Goal: Task Accomplishment & Management: Manage account settings

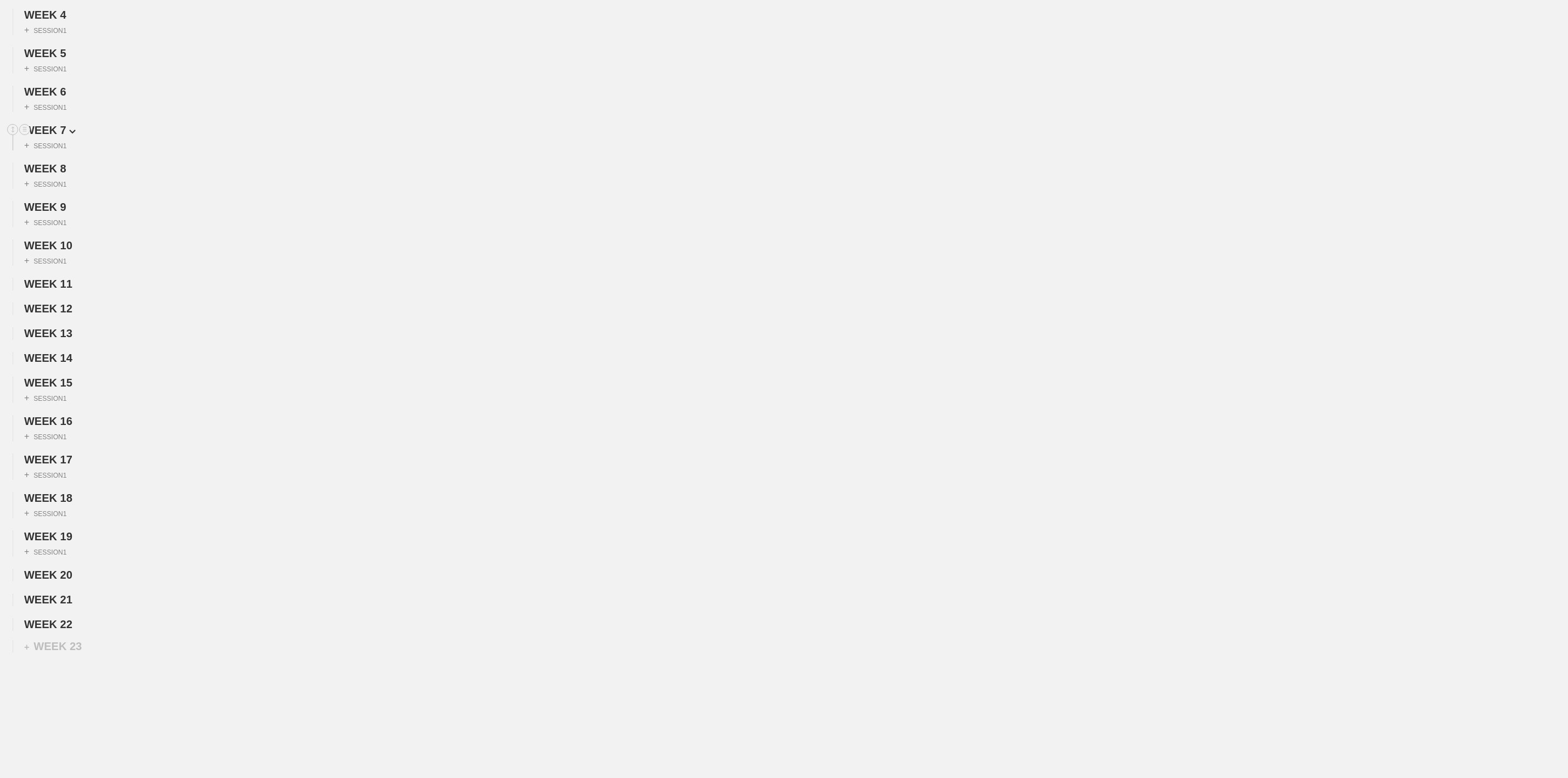
scroll to position [303, 0]
click at [59, 584] on span "WEEK 22" at bounding box center [52, 584] width 55 height 12
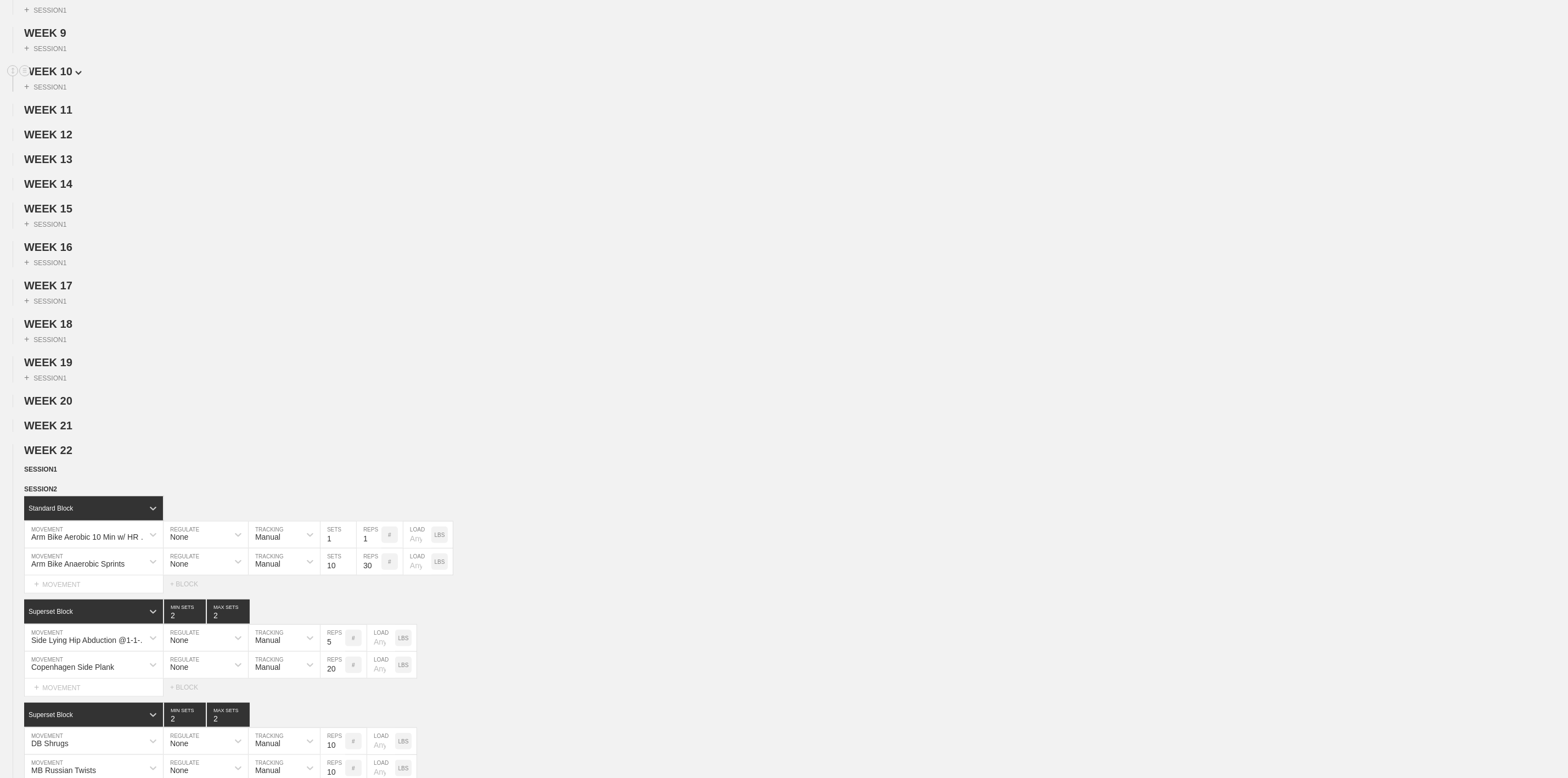
scroll to position [0, 0]
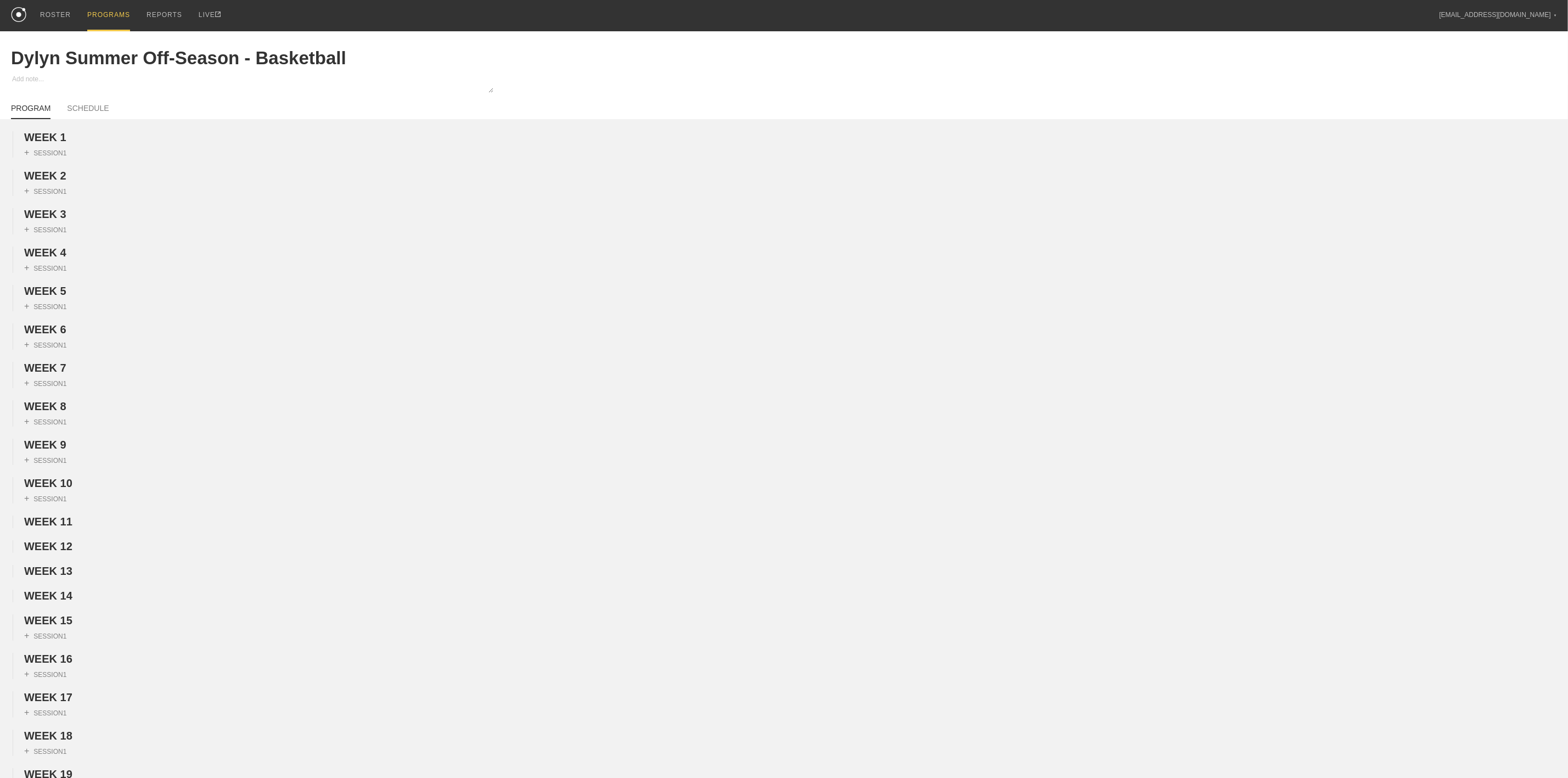
click at [126, 11] on link "PROGRAMS" at bounding box center [109, 15] width 59 height 32
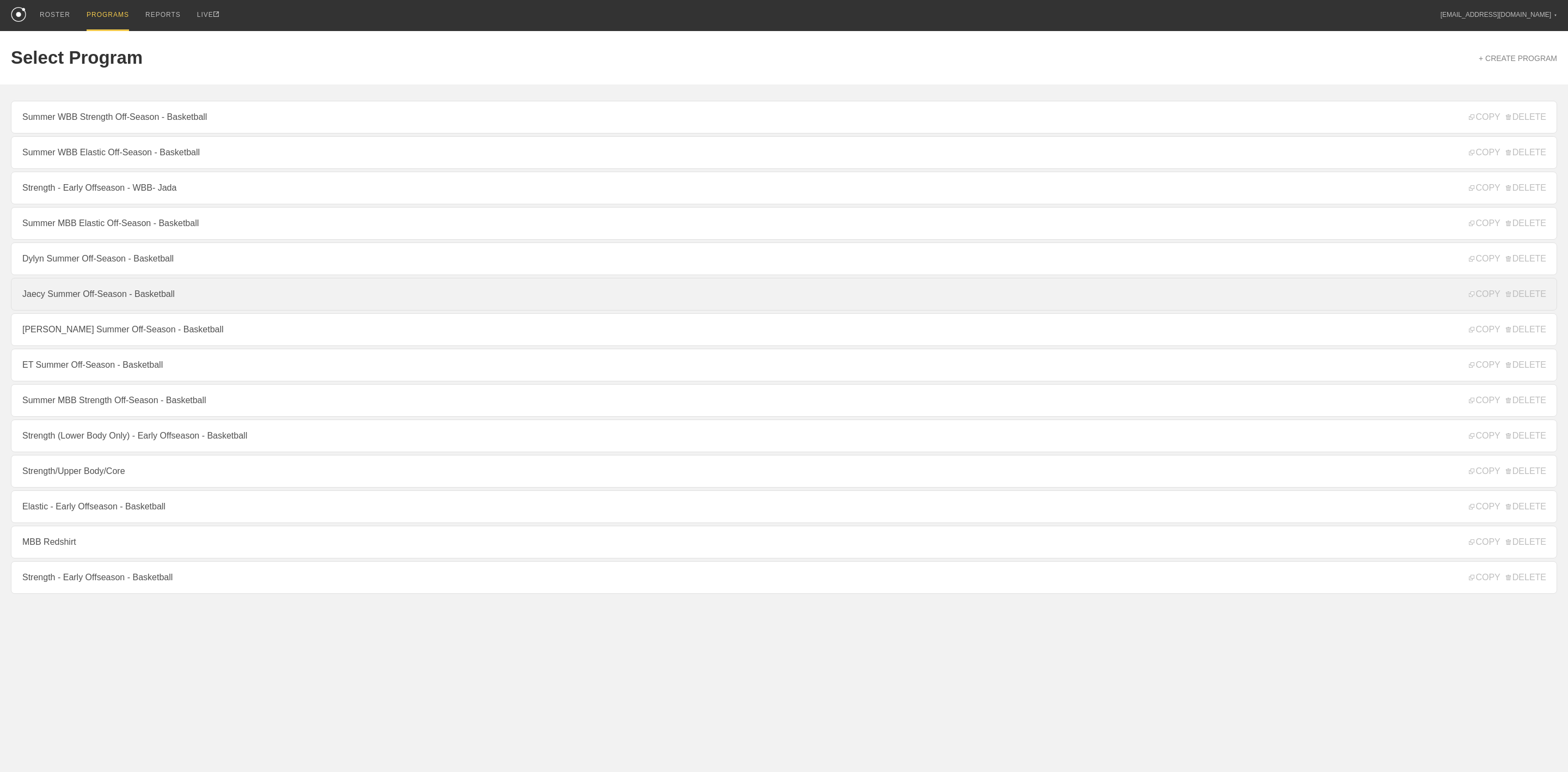
click at [115, 302] on link "Jaecy Summer Off-Season - Basketball" at bounding box center [784, 294] width 1546 height 33
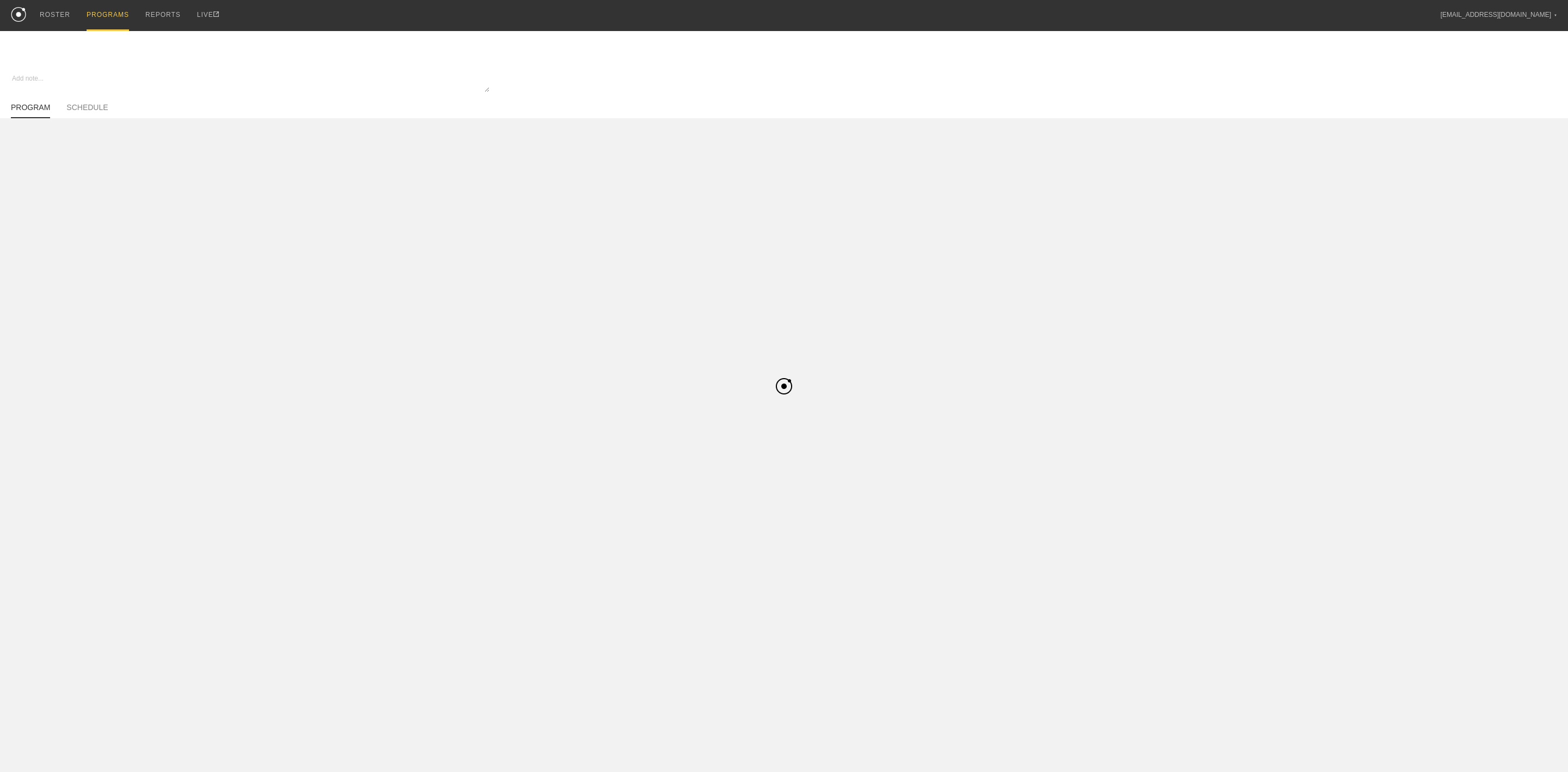
type textarea "x"
type input "Jaecy Summer Off-Season - Basketball"
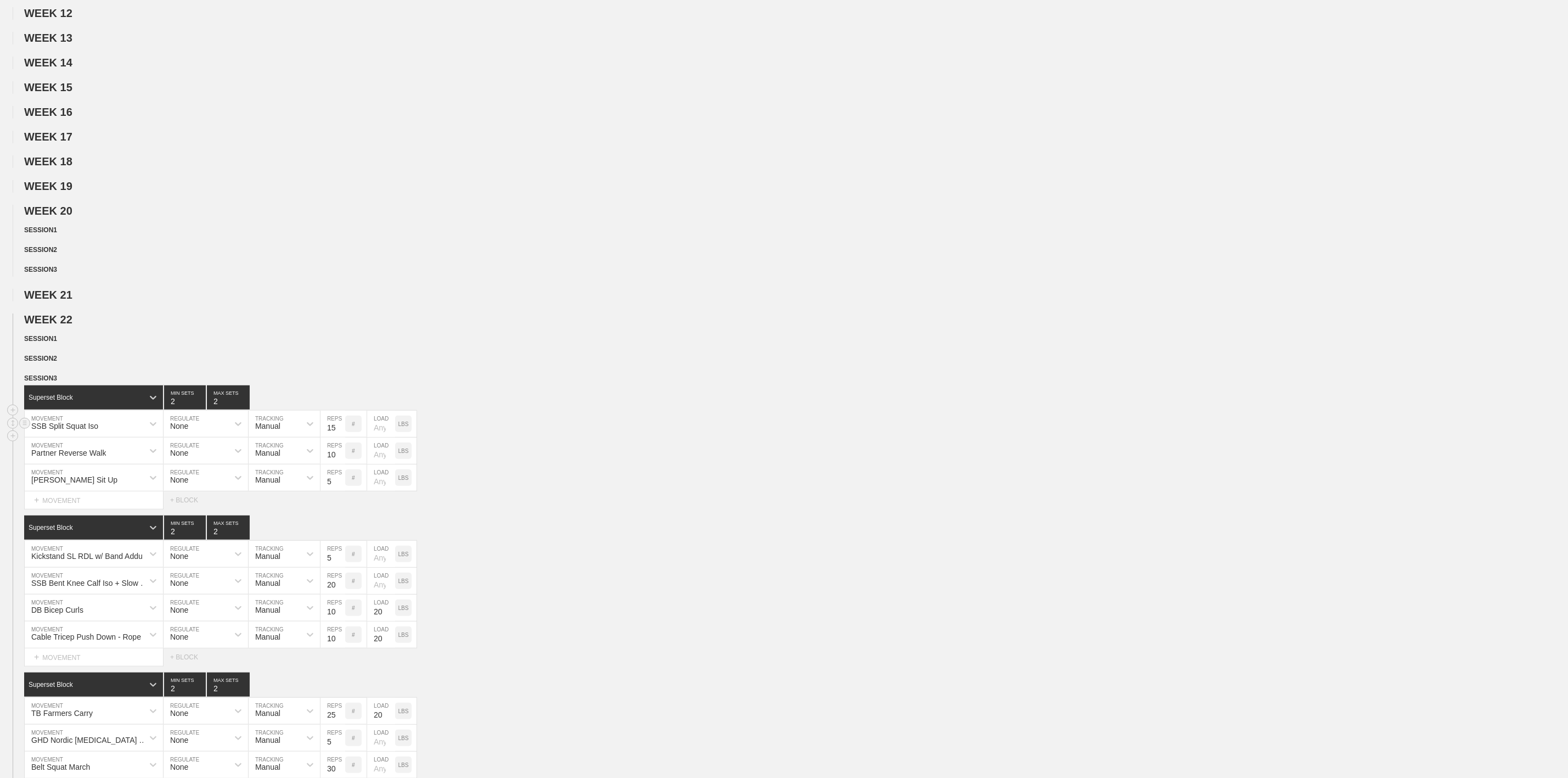
scroll to position [412, 0]
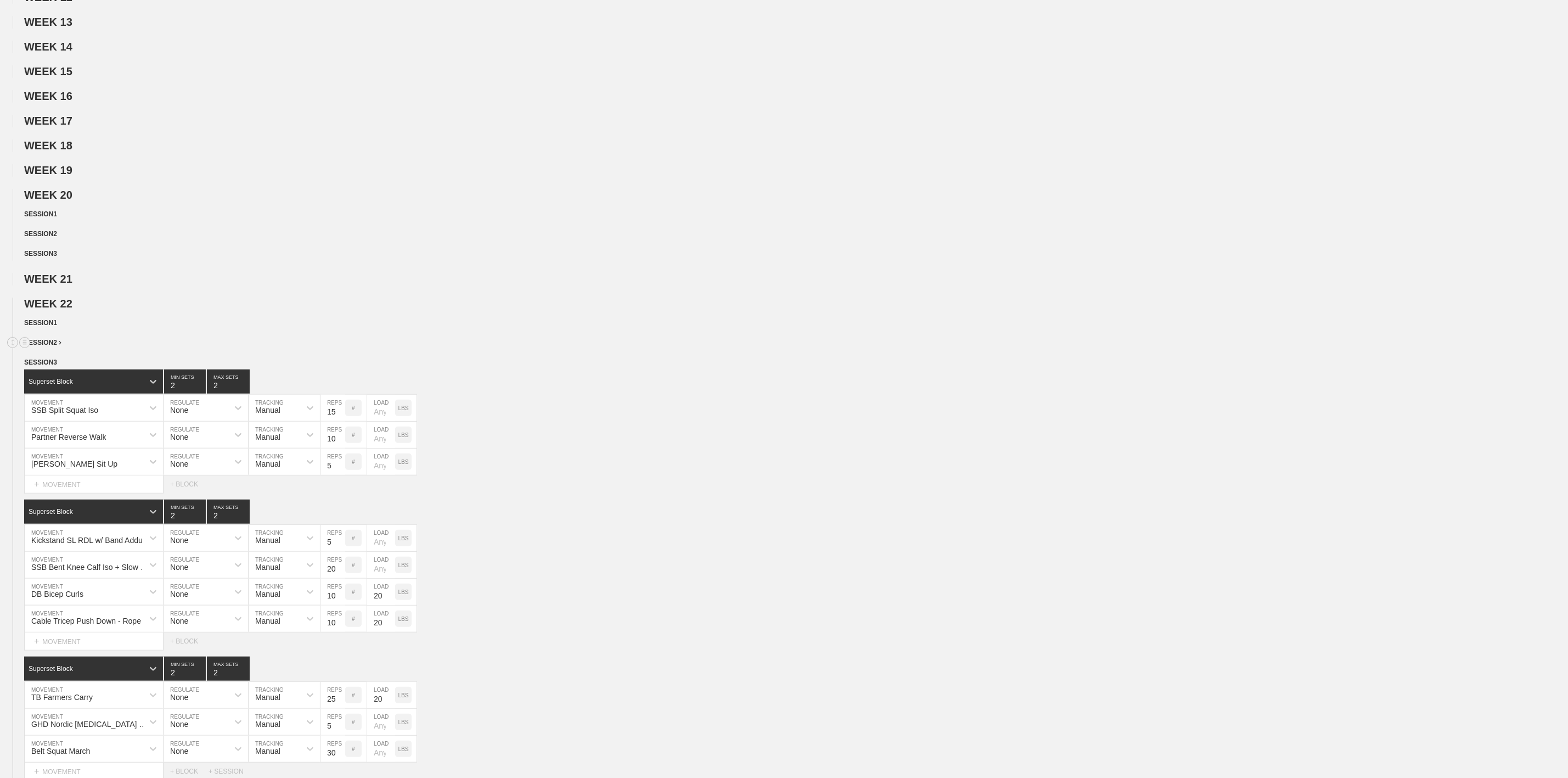
click at [56, 346] on span "SESSION 2" at bounding box center [43, 342] width 38 height 7
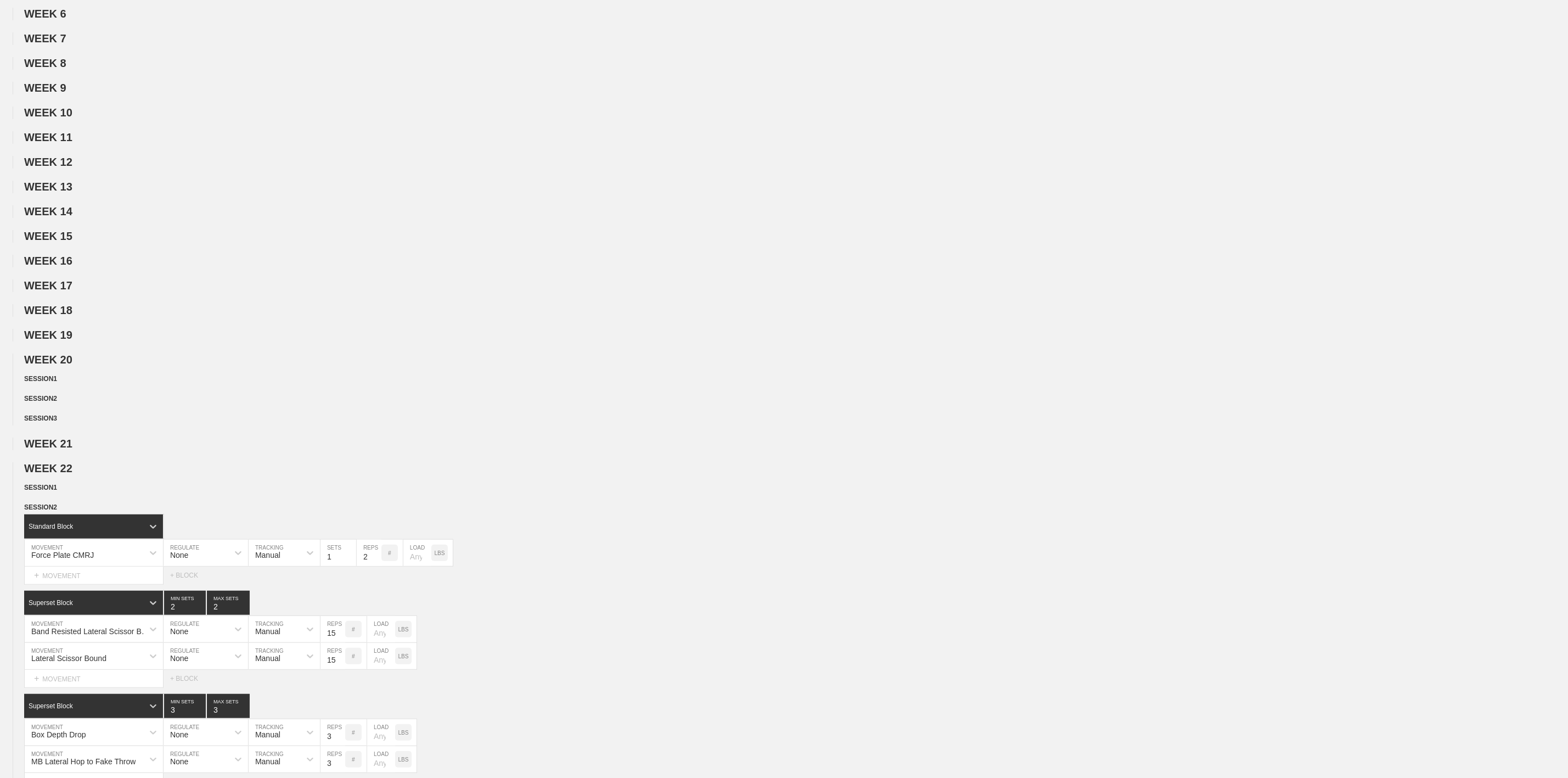
scroll to position [0, 0]
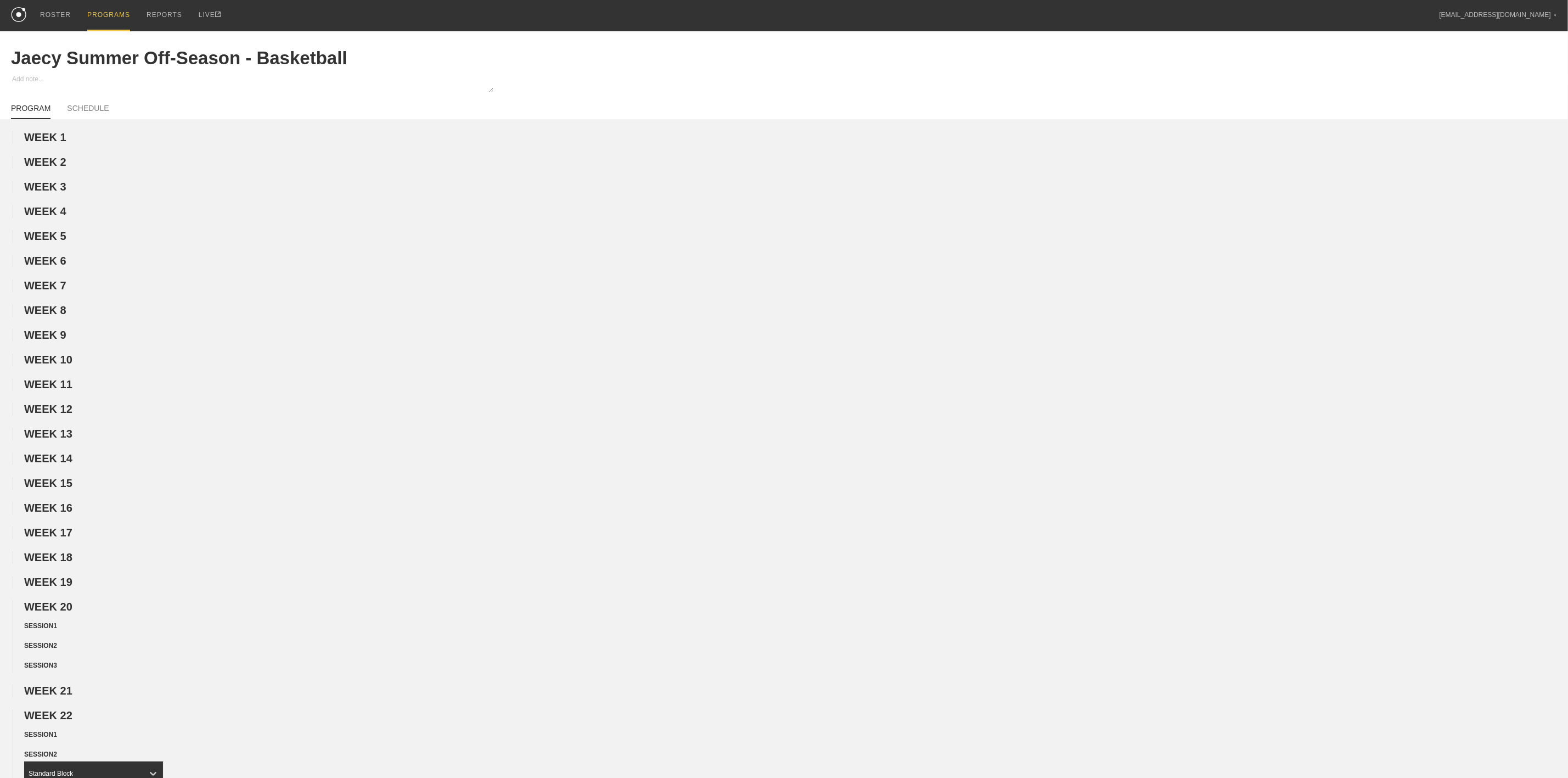
click at [116, 15] on div "PROGRAMS" at bounding box center [109, 15] width 43 height 32
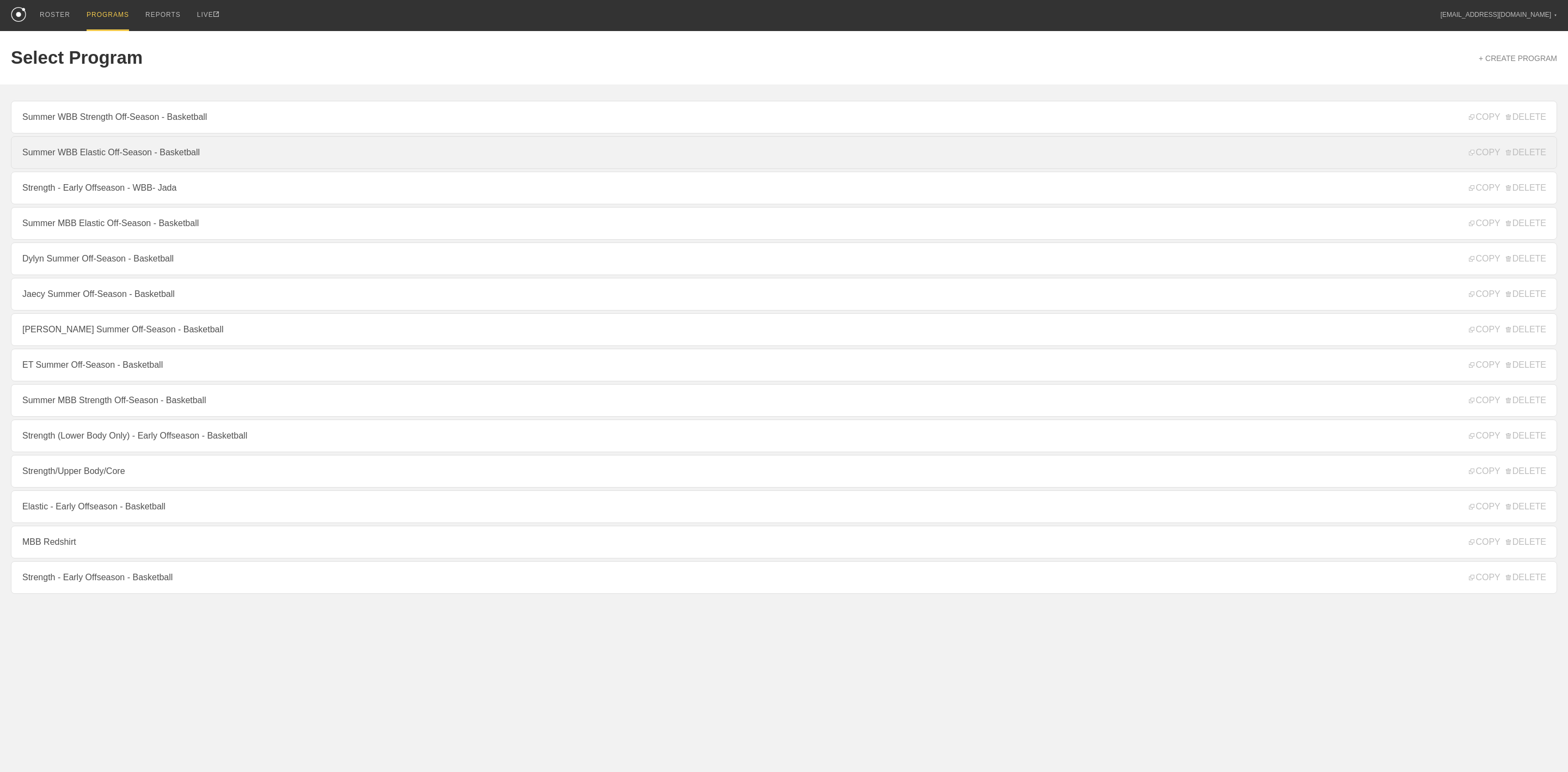
click at [109, 157] on link "Summer WBB Elastic Off-Season - Basketball" at bounding box center [784, 152] width 1546 height 33
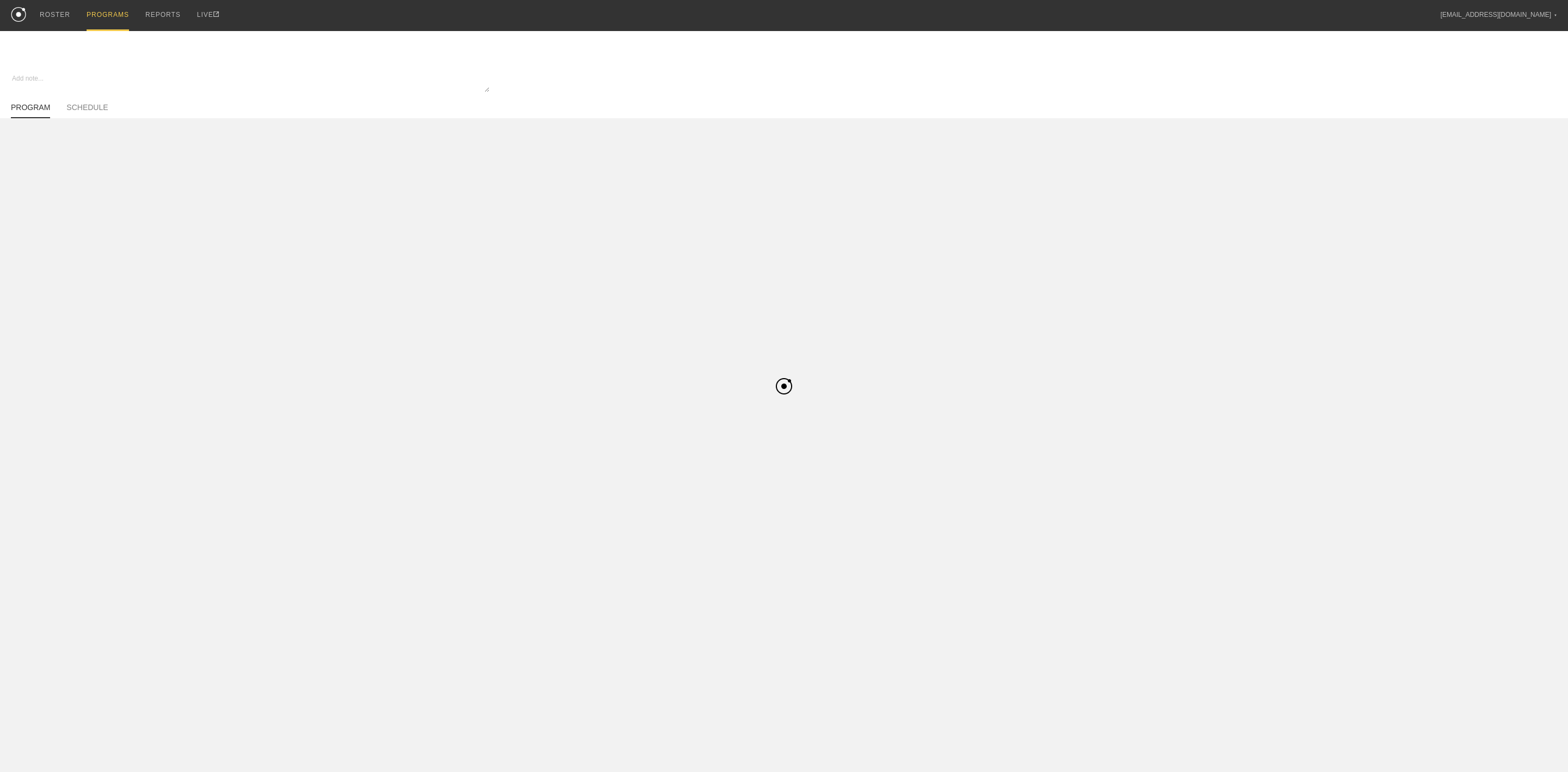
type textarea "x"
type input "Summer WBB Elastic Off-Season - Basketball"
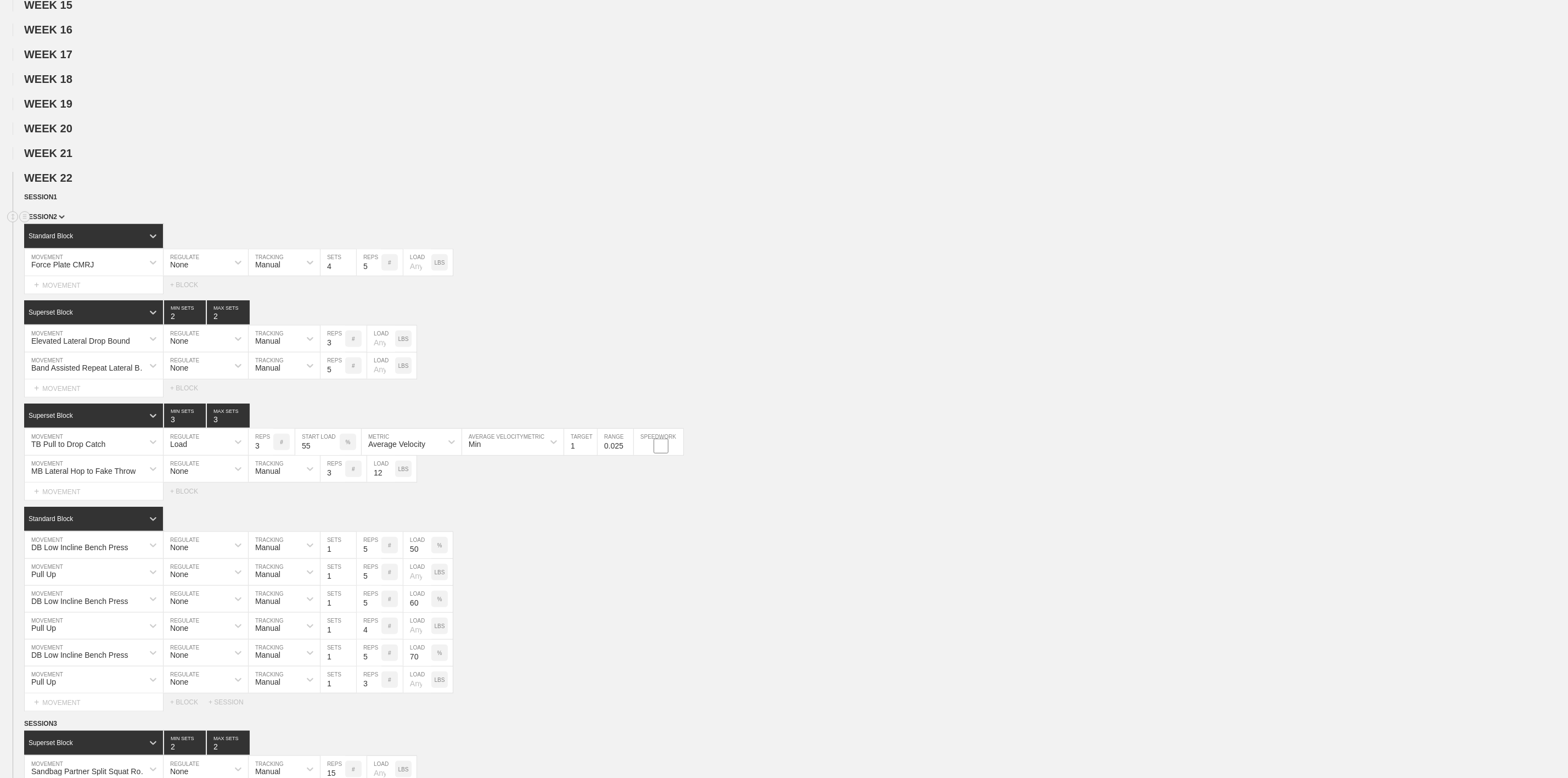
scroll to position [576, 0]
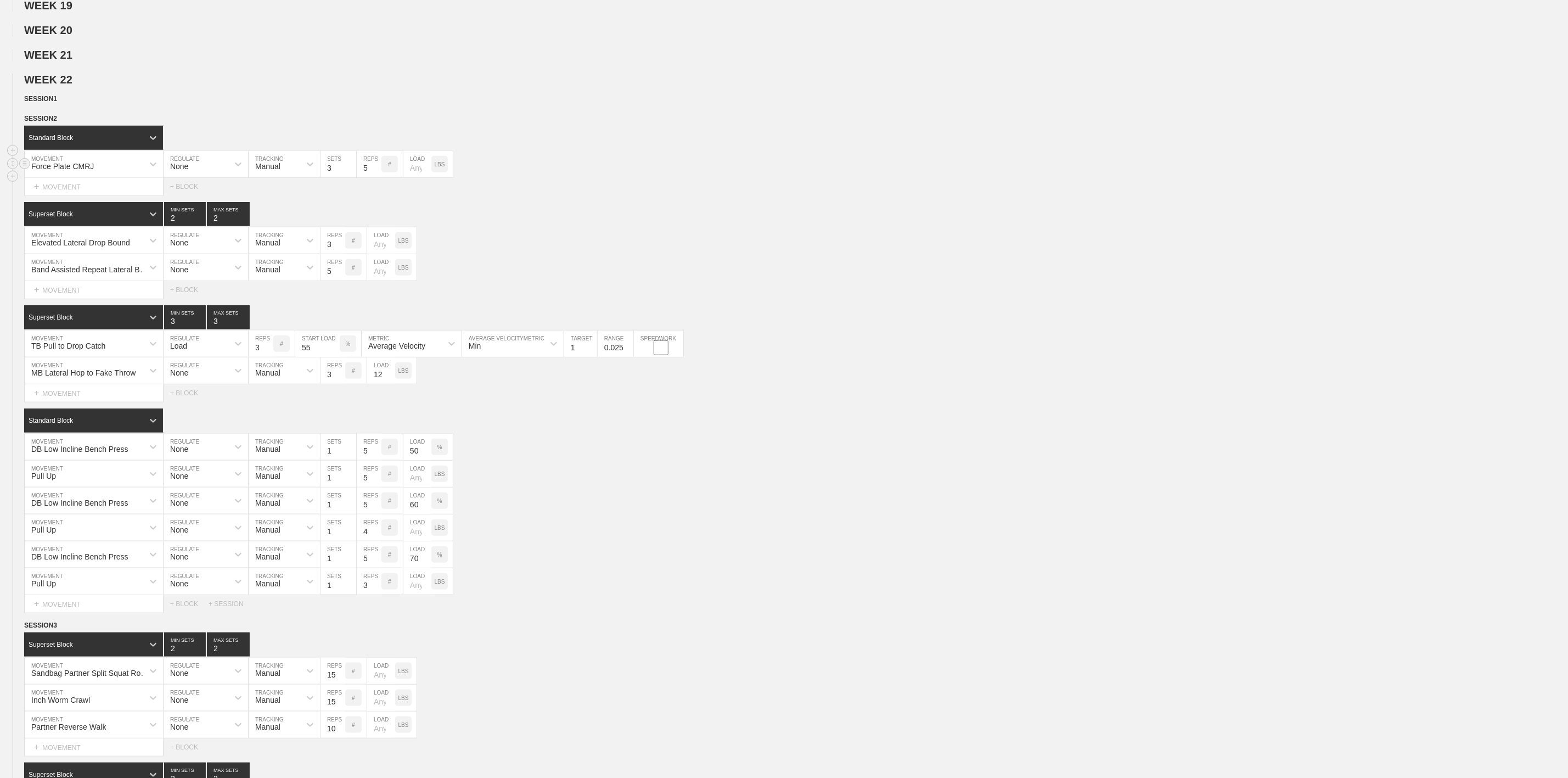
click at [350, 178] on input "3" at bounding box center [338, 163] width 36 height 26
click at [350, 178] on input "2" at bounding box center [338, 163] width 36 height 26
click at [350, 178] on input "1" at bounding box center [338, 163] width 36 height 26
type input "1"
click at [350, 178] on input "1" at bounding box center [338, 163] width 36 height 26
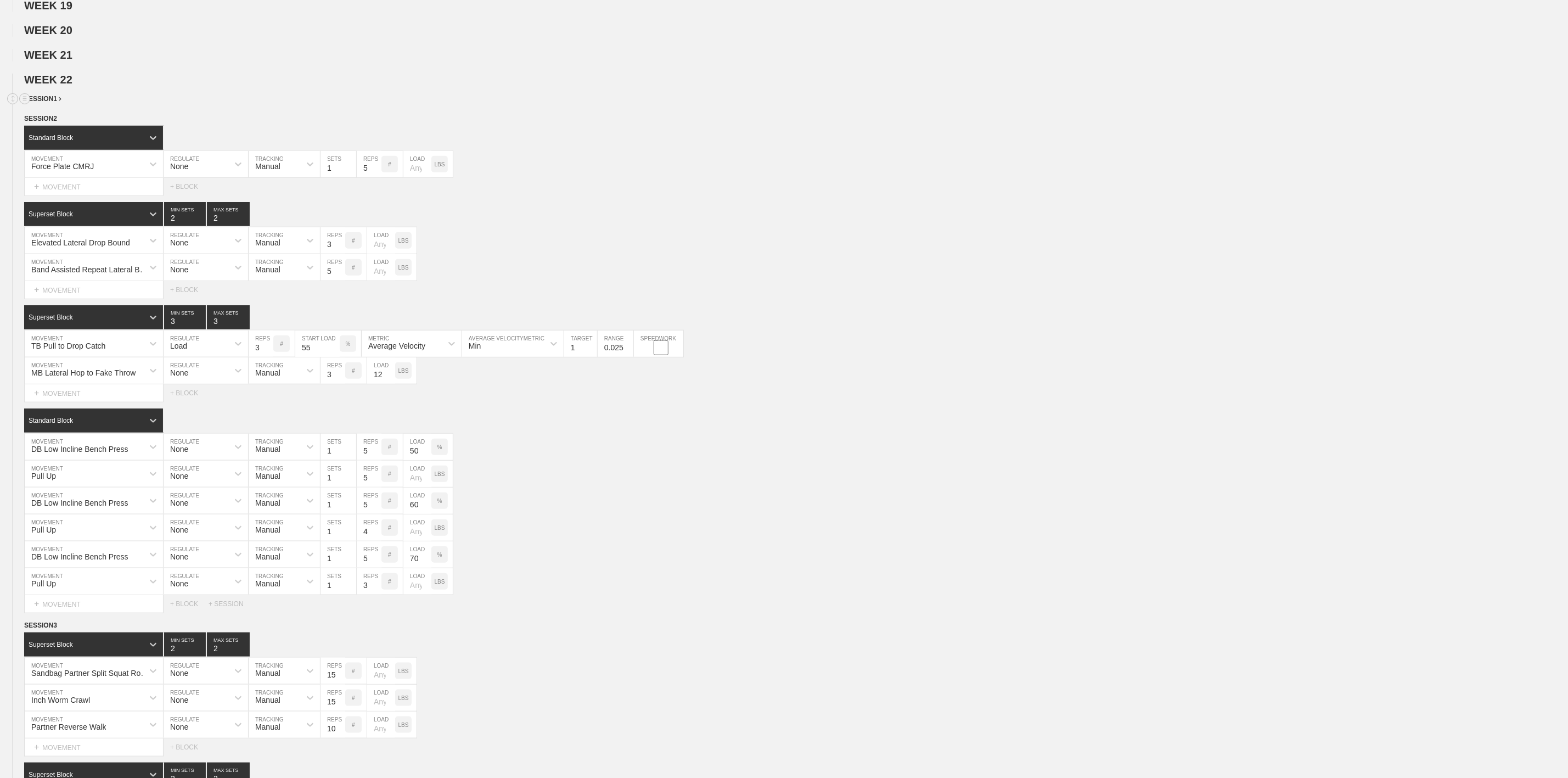
click at [360, 106] on div "SESSION 1" at bounding box center [796, 100] width 1544 height 13
click at [379, 178] on input "4" at bounding box center [369, 163] width 25 height 26
click at [379, 178] on input "3" at bounding box center [369, 163] width 25 height 26
type input "2"
click at [379, 178] on input "2" at bounding box center [369, 163] width 25 height 26
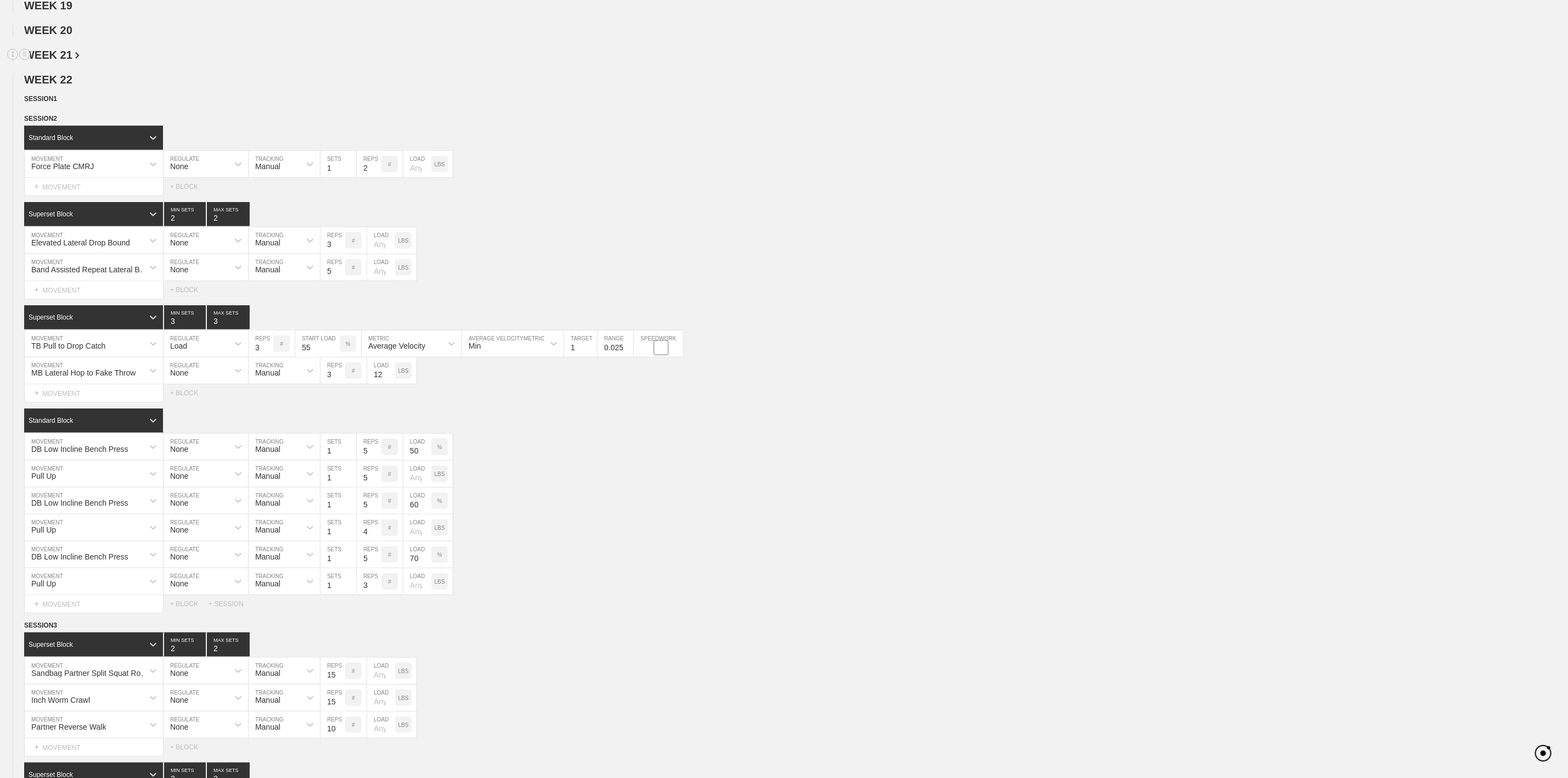
click at [374, 61] on h2 "WEEK 21" at bounding box center [796, 55] width 1544 height 13
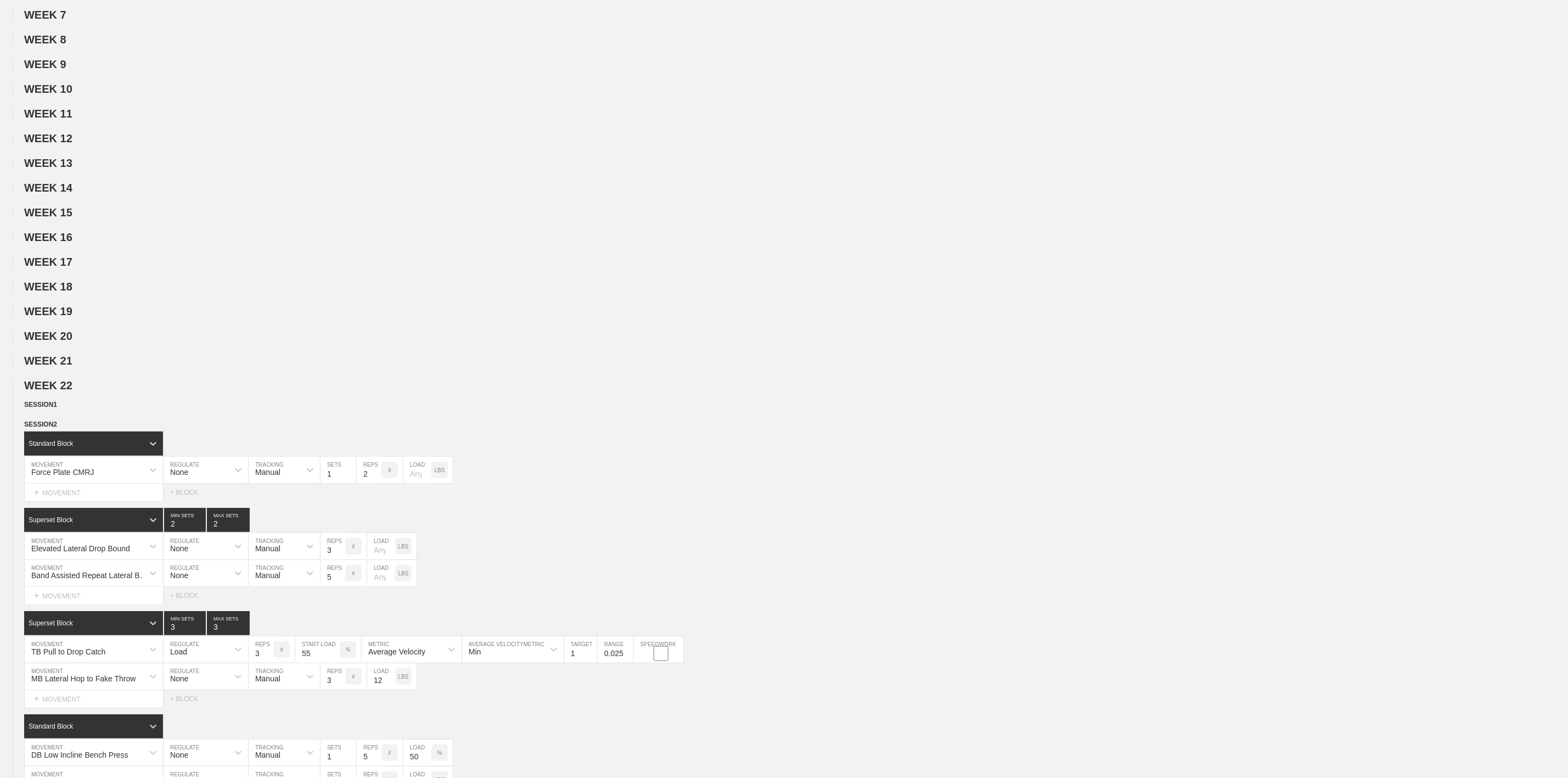
scroll to position [0, 0]
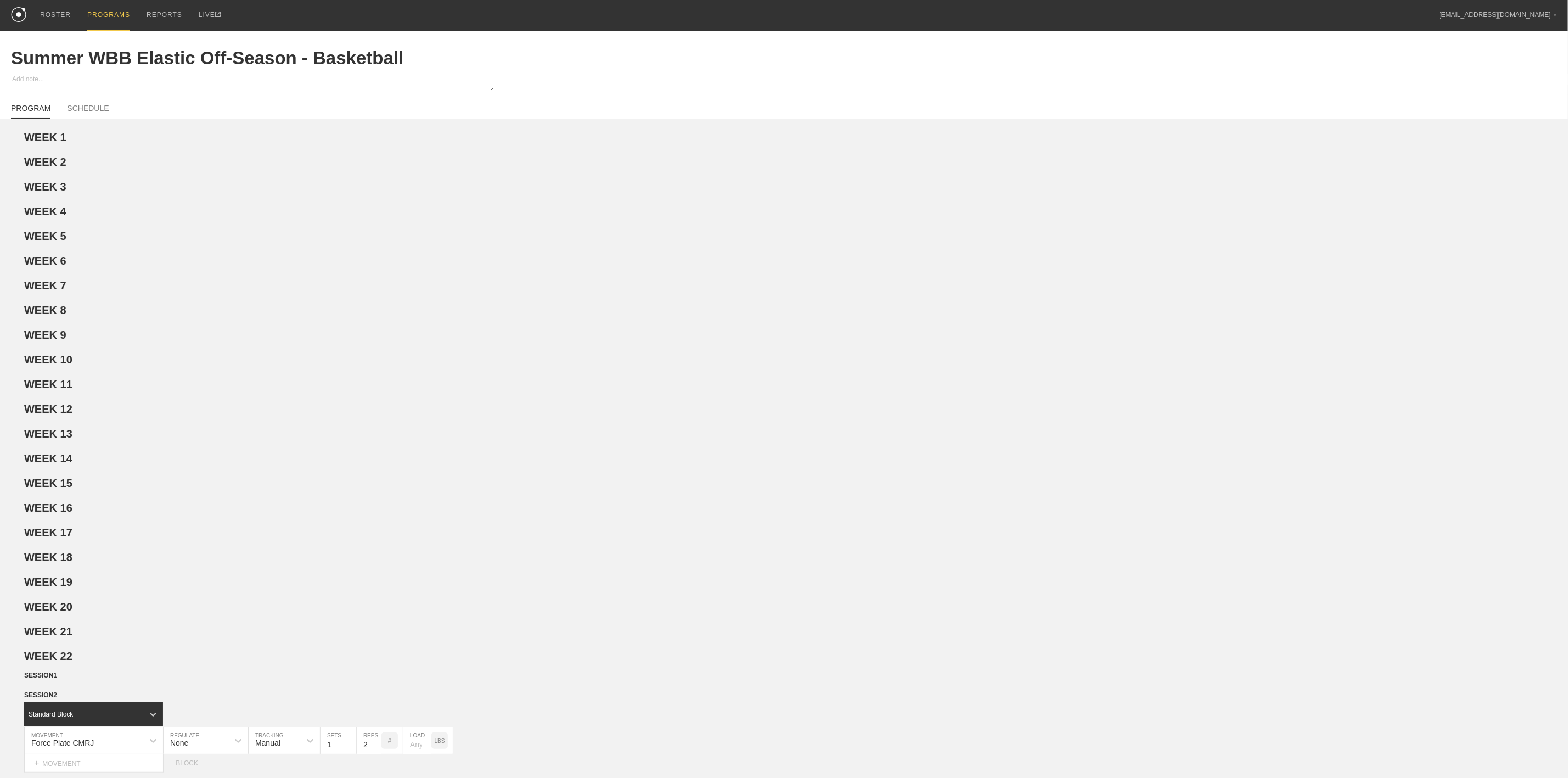
drag, startPoint x: 115, startPoint y: 20, endPoint x: 102, endPoint y: 11, distance: 15.8
click at [115, 20] on div "PROGRAMS" at bounding box center [109, 15] width 43 height 32
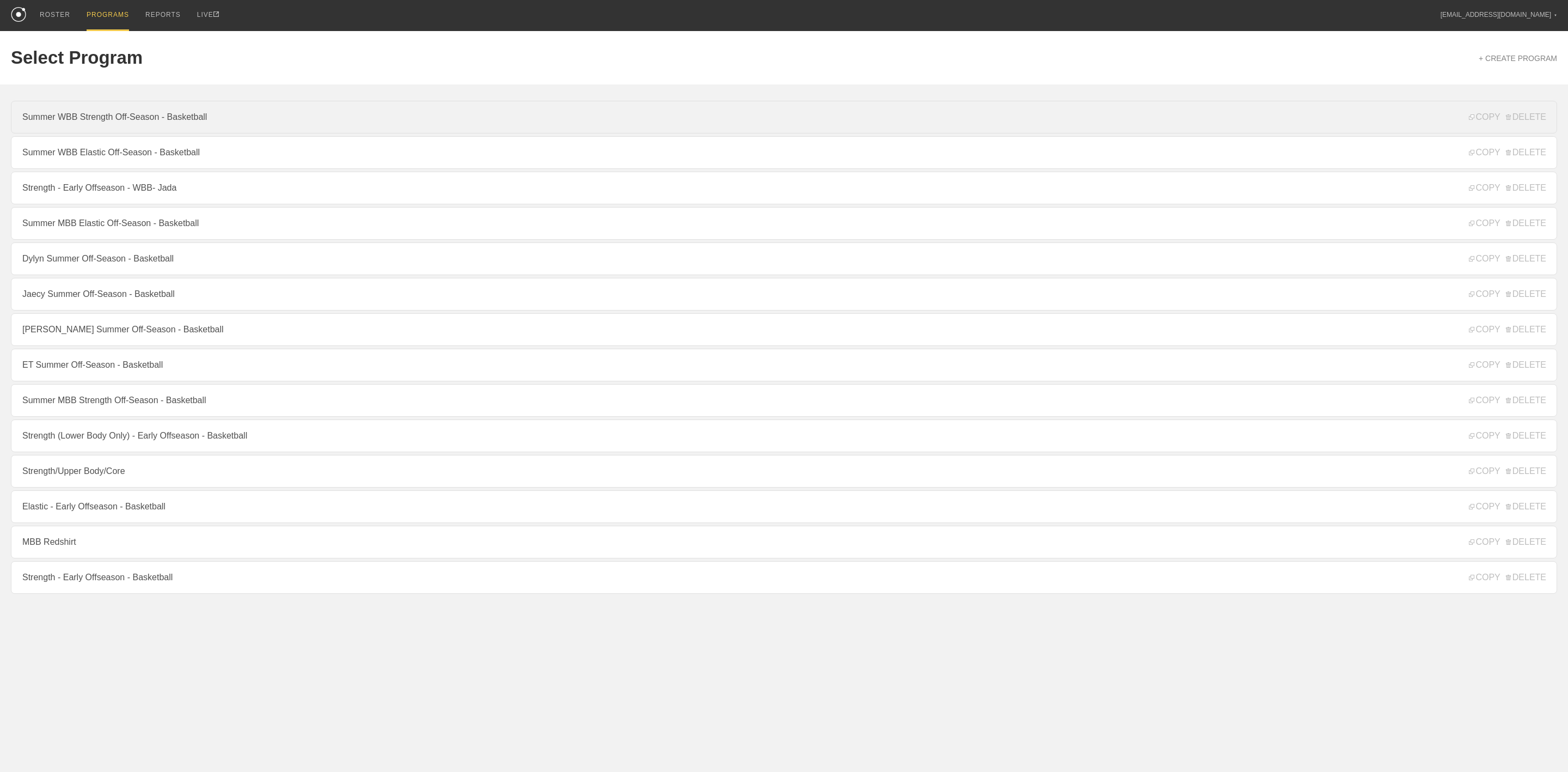
click at [143, 118] on link "Summer WBB Strength Off-Season - Basketball" at bounding box center [784, 117] width 1546 height 33
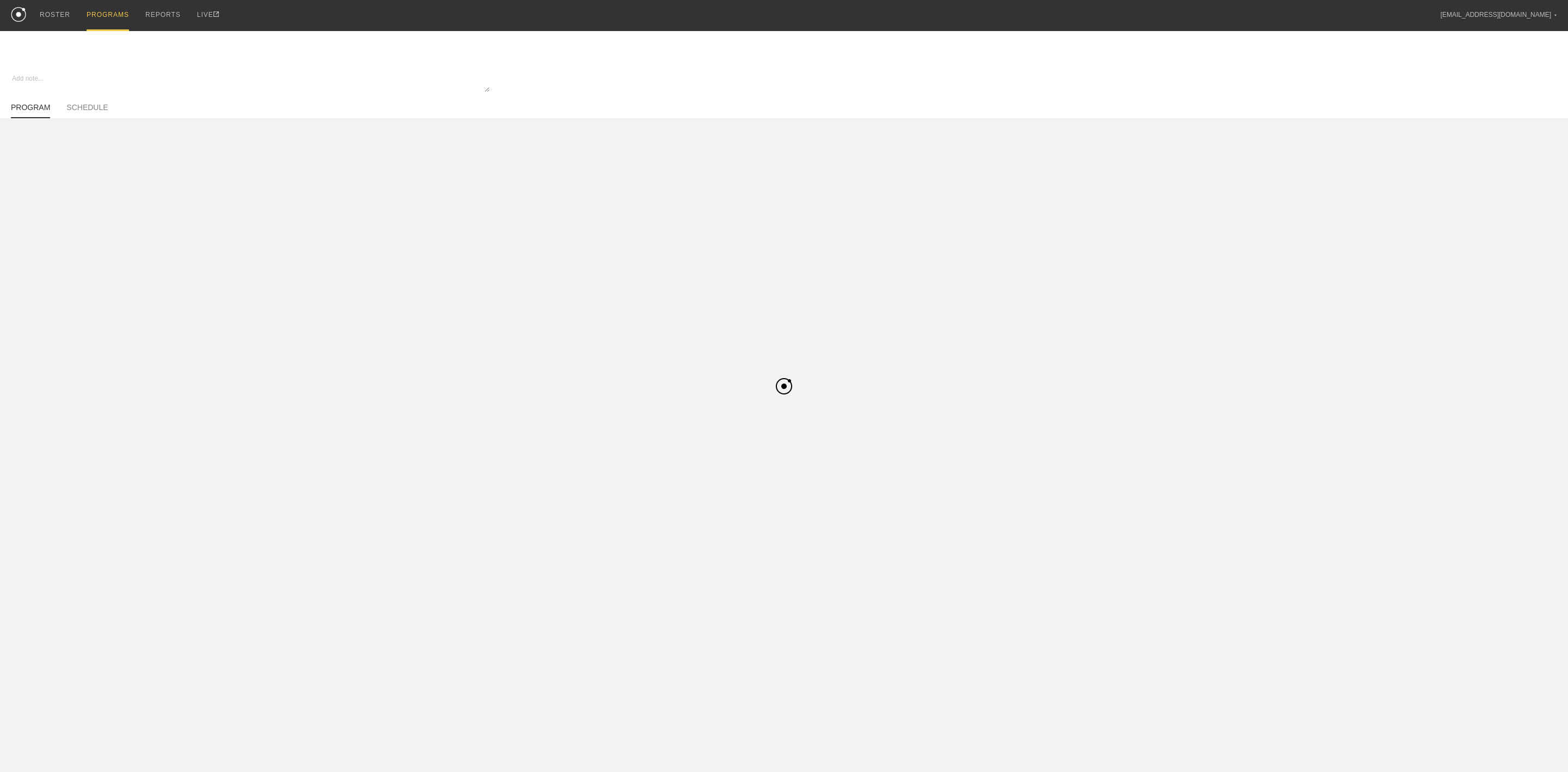
type textarea "x"
type input "Summer WBB Strength Off-Season - Basketball"
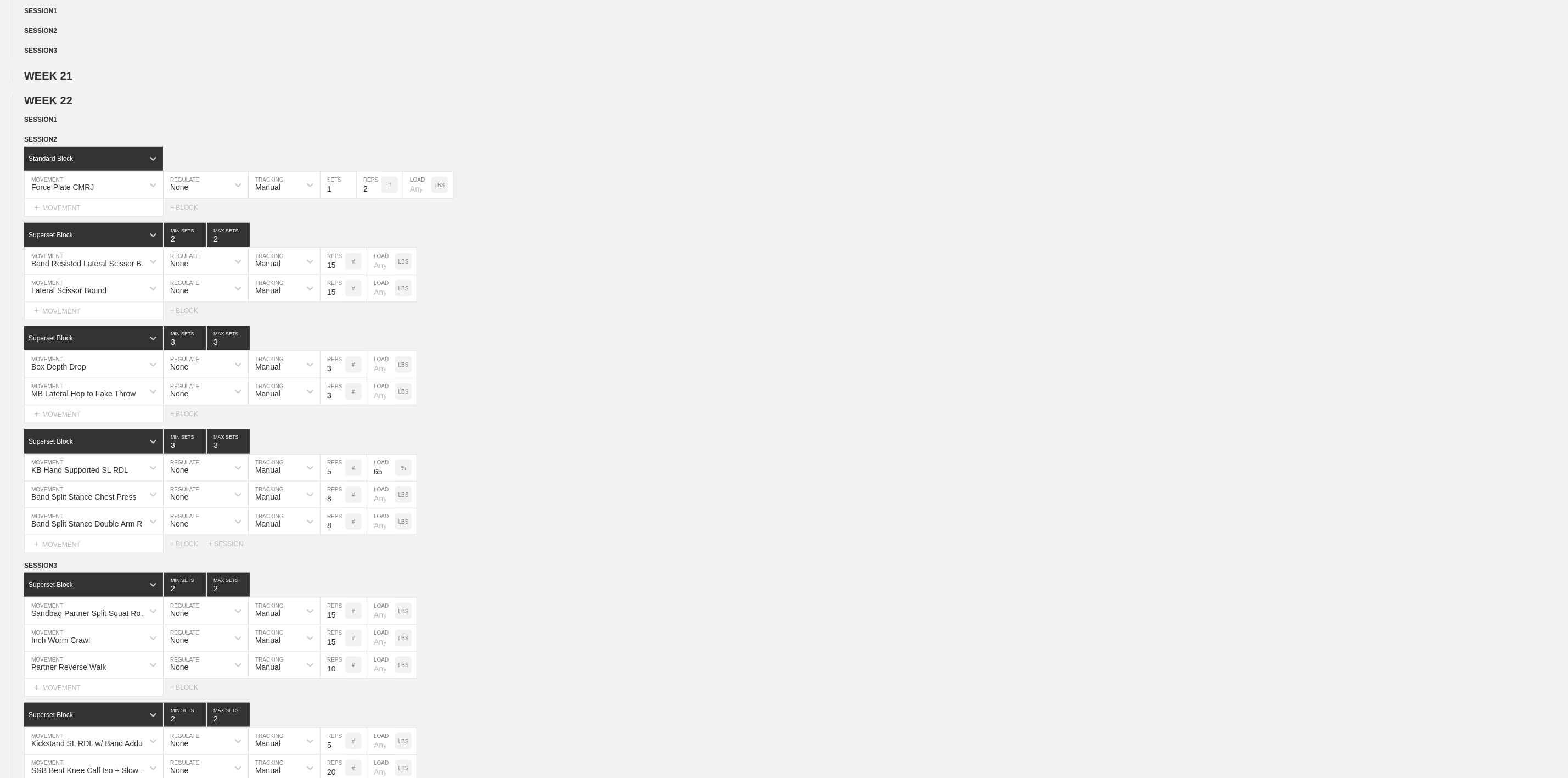
scroll to position [576, 0]
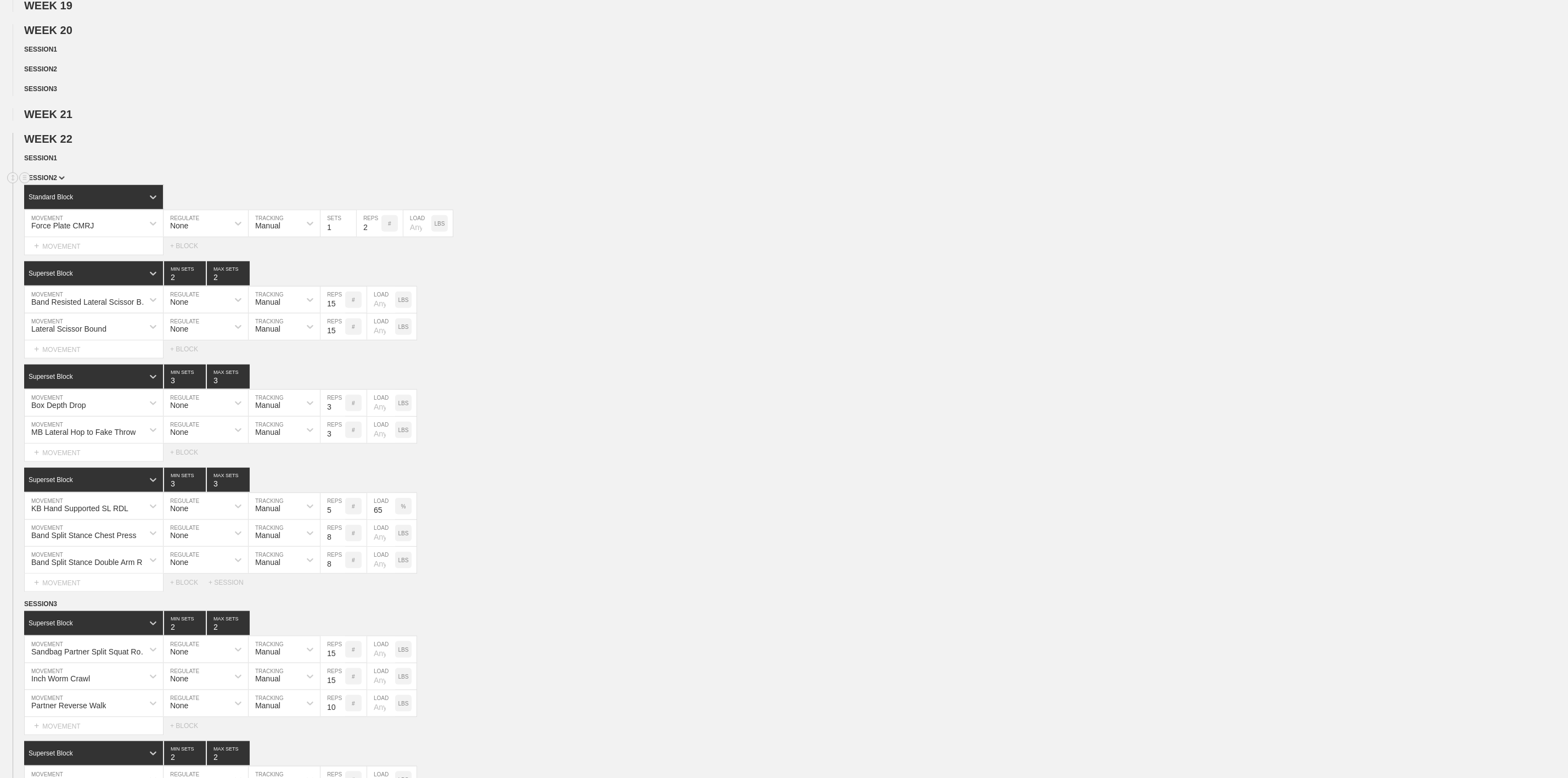
click at [58, 180] on img at bounding box center [61, 178] width 6 height 4
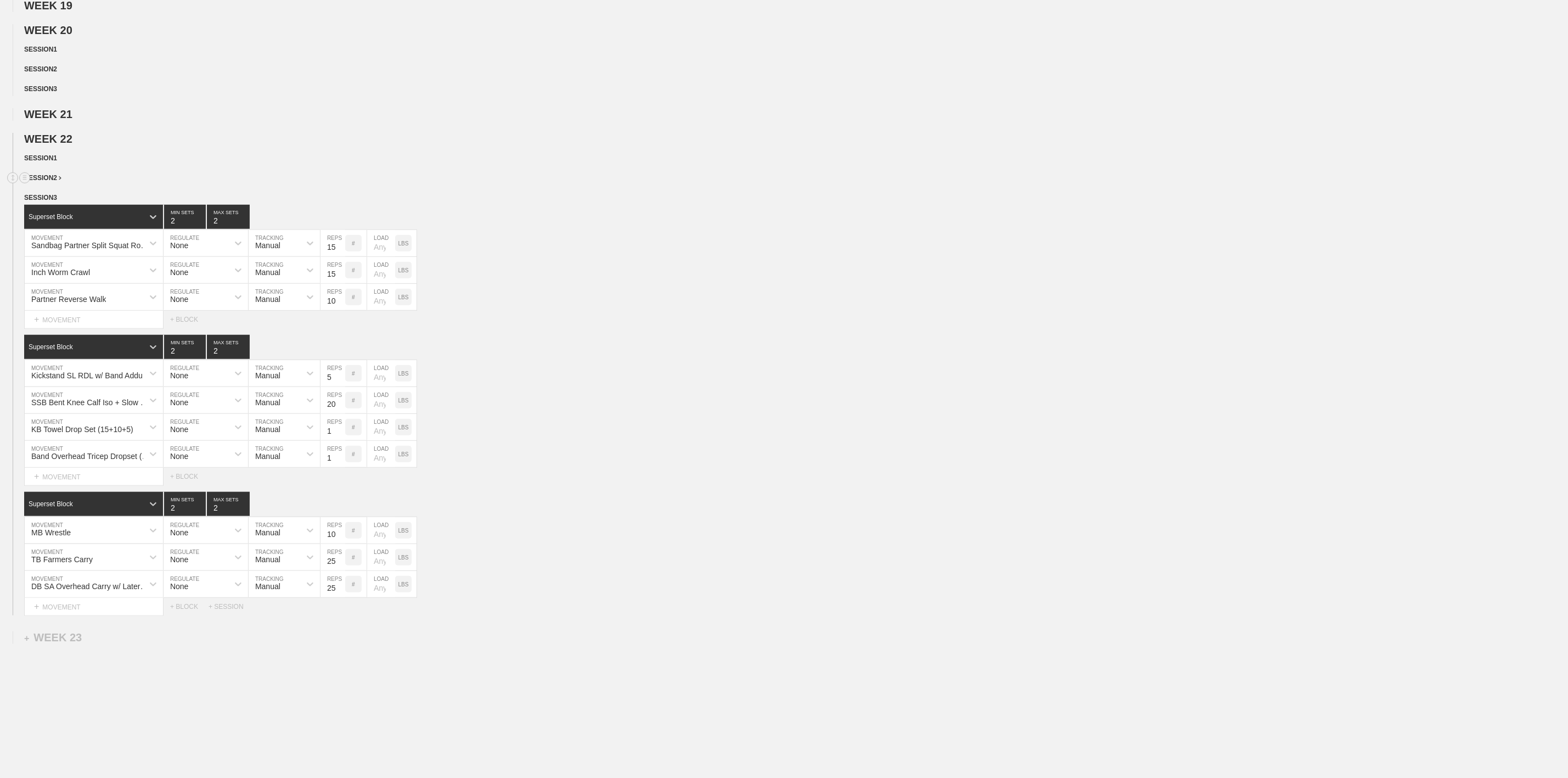
click at [55, 185] on div "SESSION 2" at bounding box center [796, 178] width 1544 height 13
click at [55, 182] on span "SESSION 2" at bounding box center [43, 178] width 38 height 7
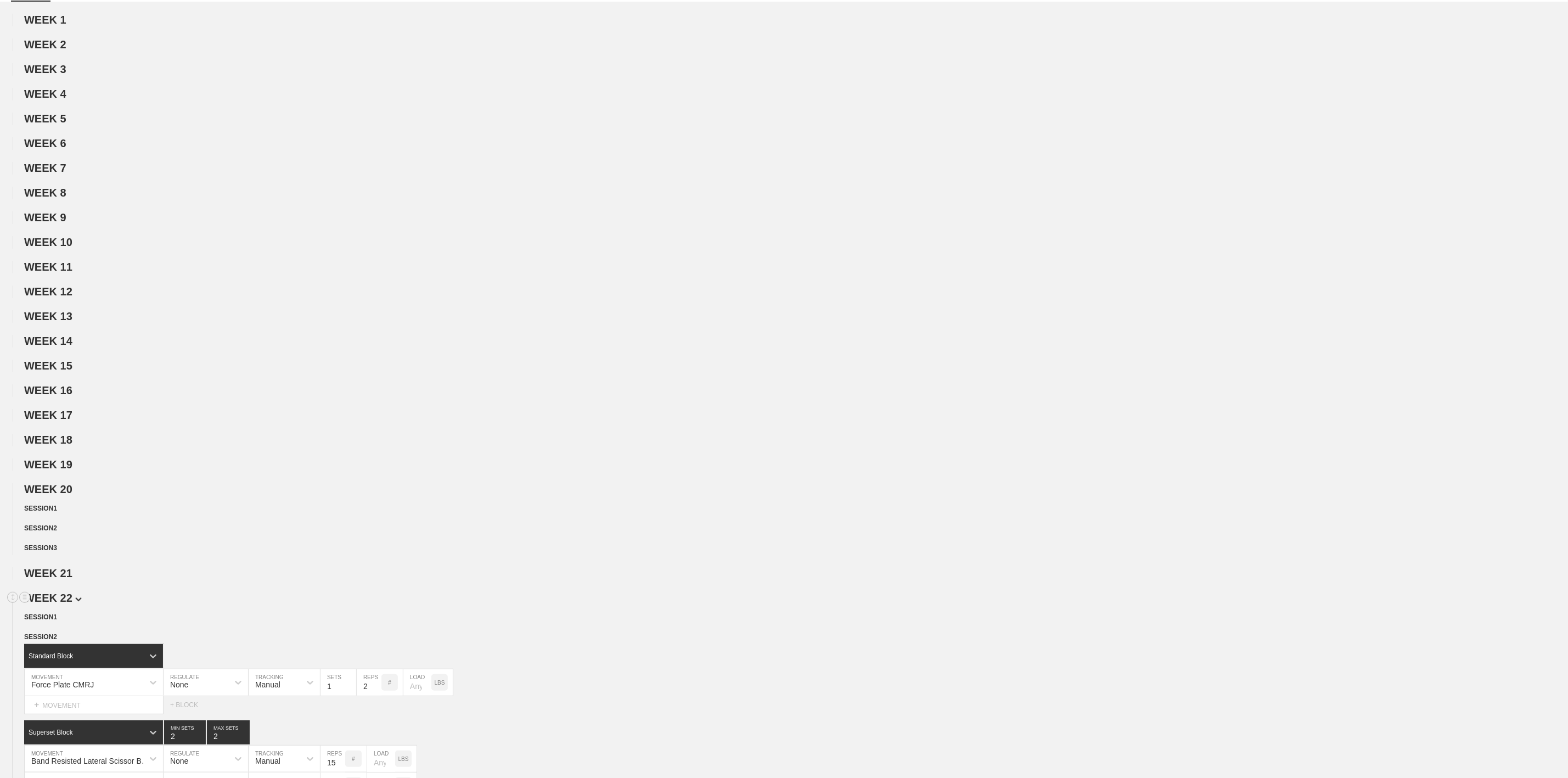
scroll to position [0, 0]
